Goal: Information Seeking & Learning: Compare options

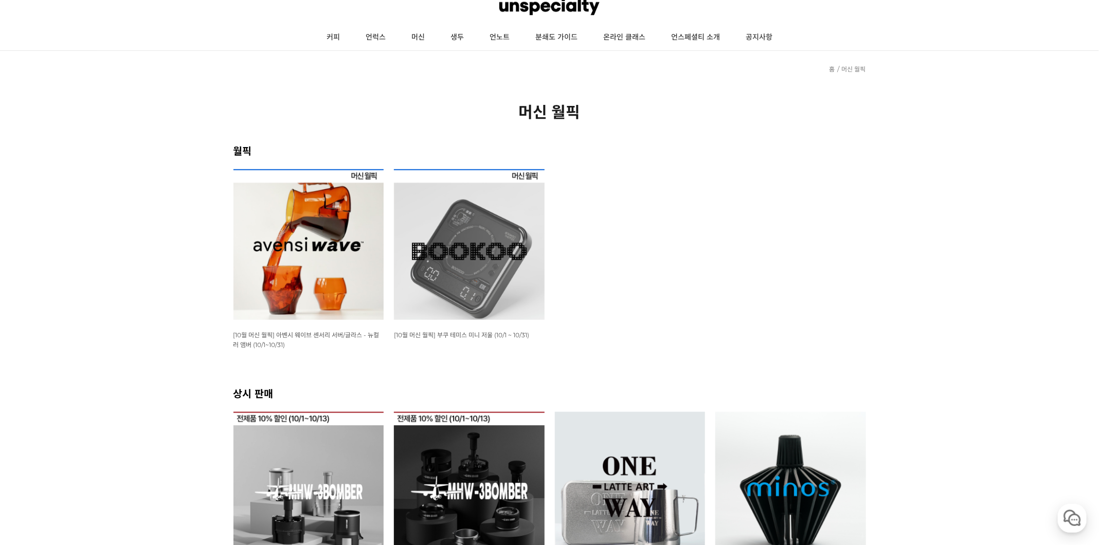
click at [518, 260] on img at bounding box center [469, 244] width 151 height 151
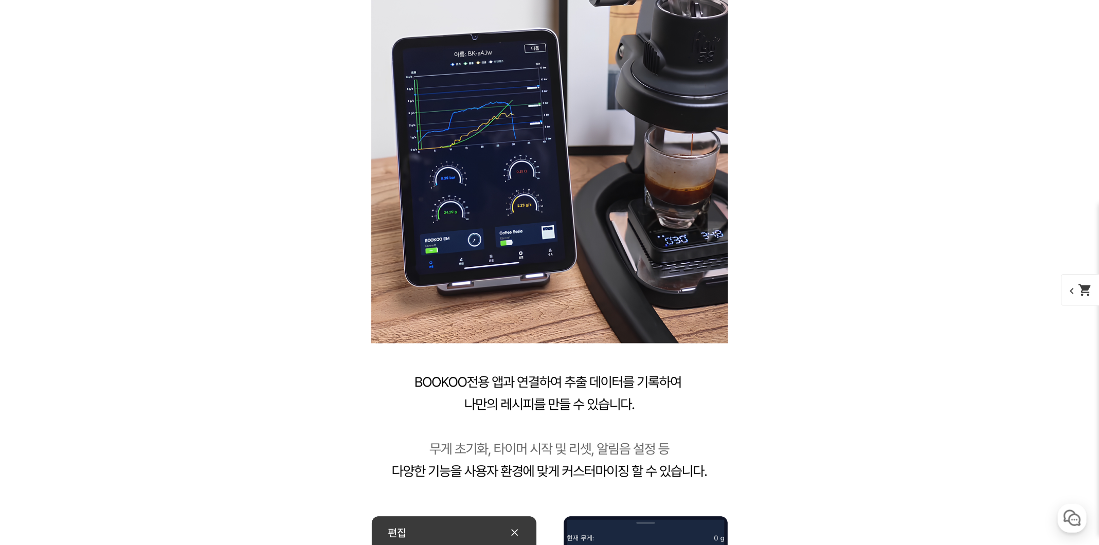
scroll to position [5536, 0]
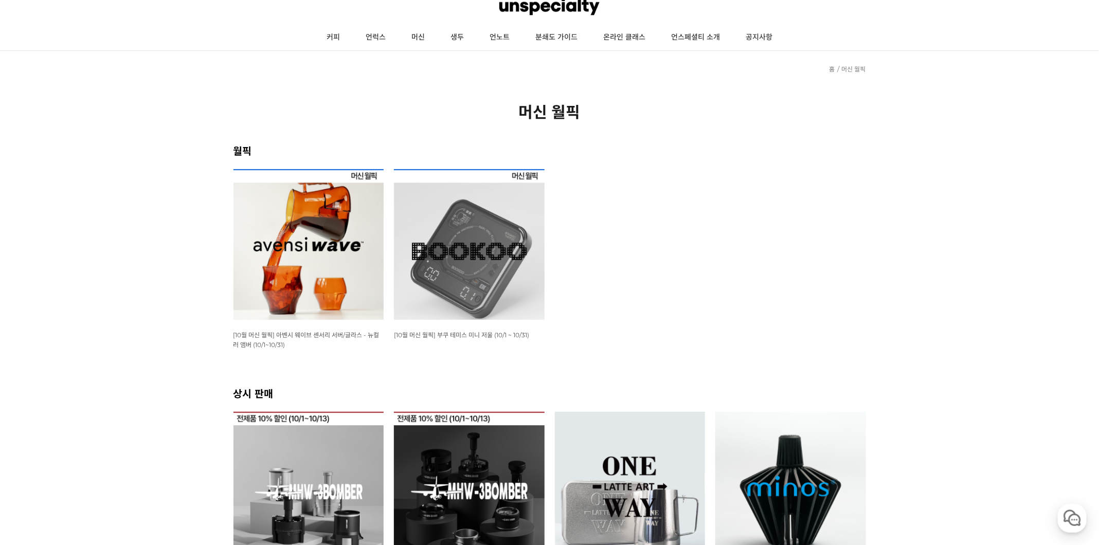
click at [357, 268] on img at bounding box center [309, 244] width 151 height 151
